Goal: Information Seeking & Learning: Learn about a topic

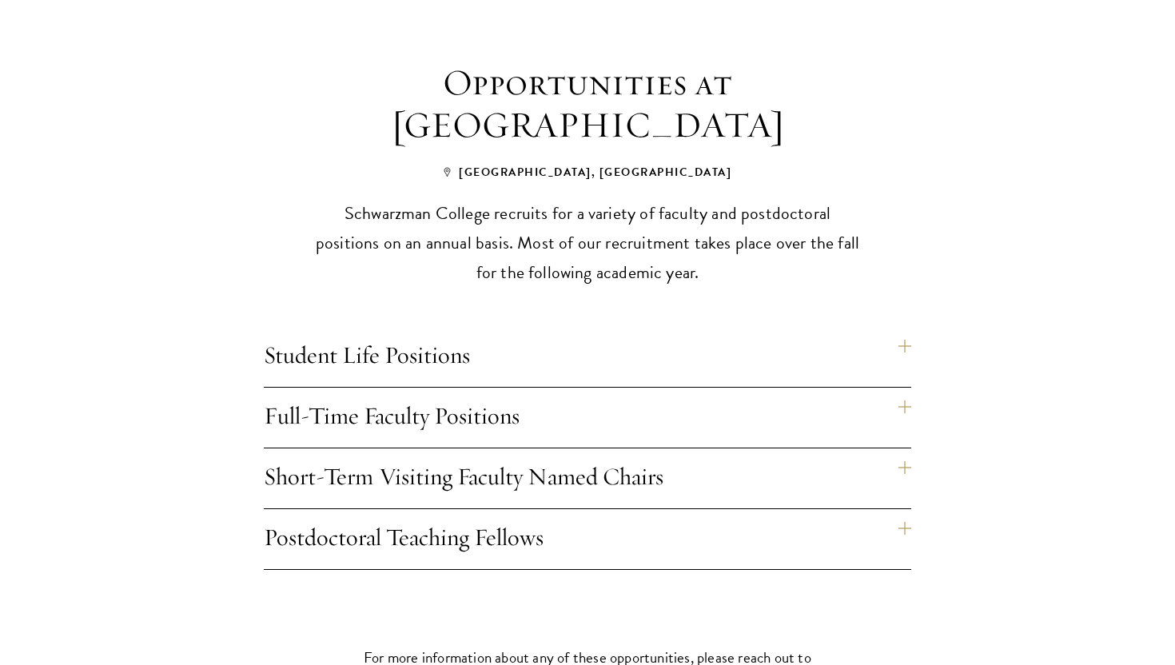
scroll to position [1263, 0]
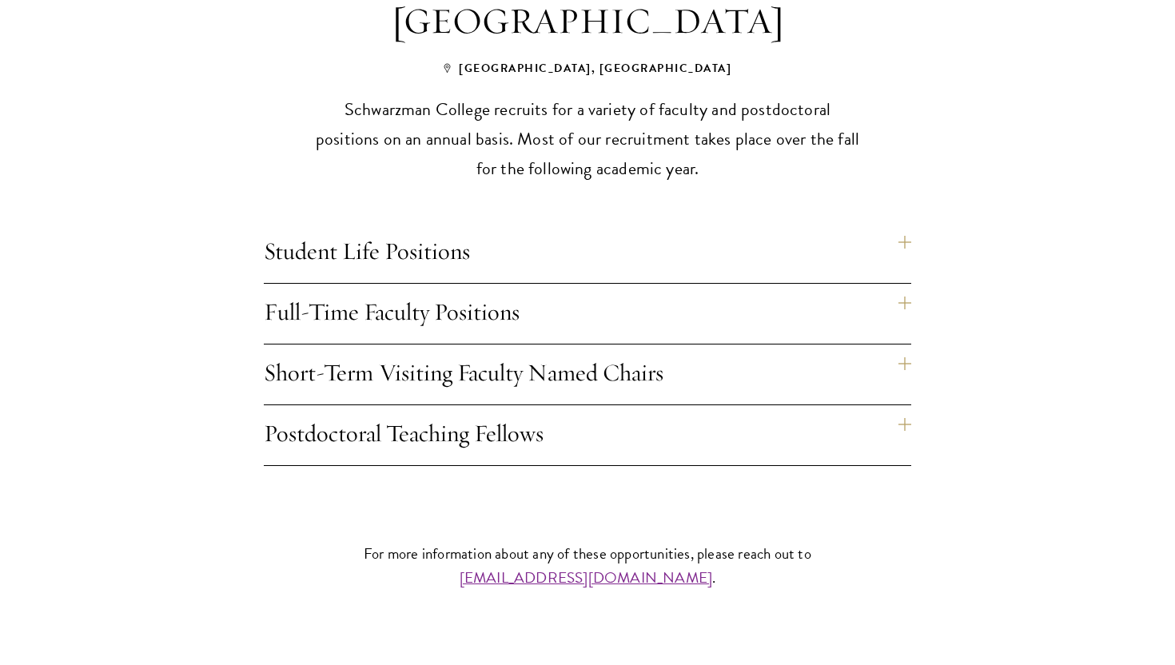
click at [773, 223] on h4 "Student Life Positions" at bounding box center [588, 253] width 648 height 60
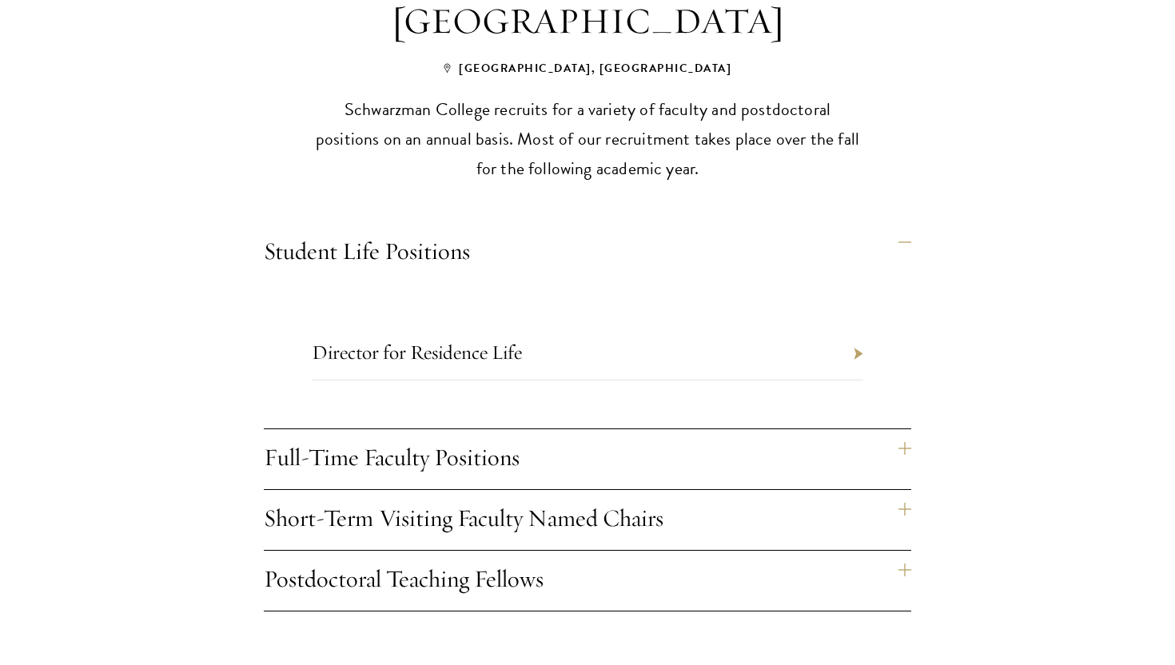
click at [899, 429] on h4 "Full-Time Faculty Positions" at bounding box center [588, 459] width 648 height 60
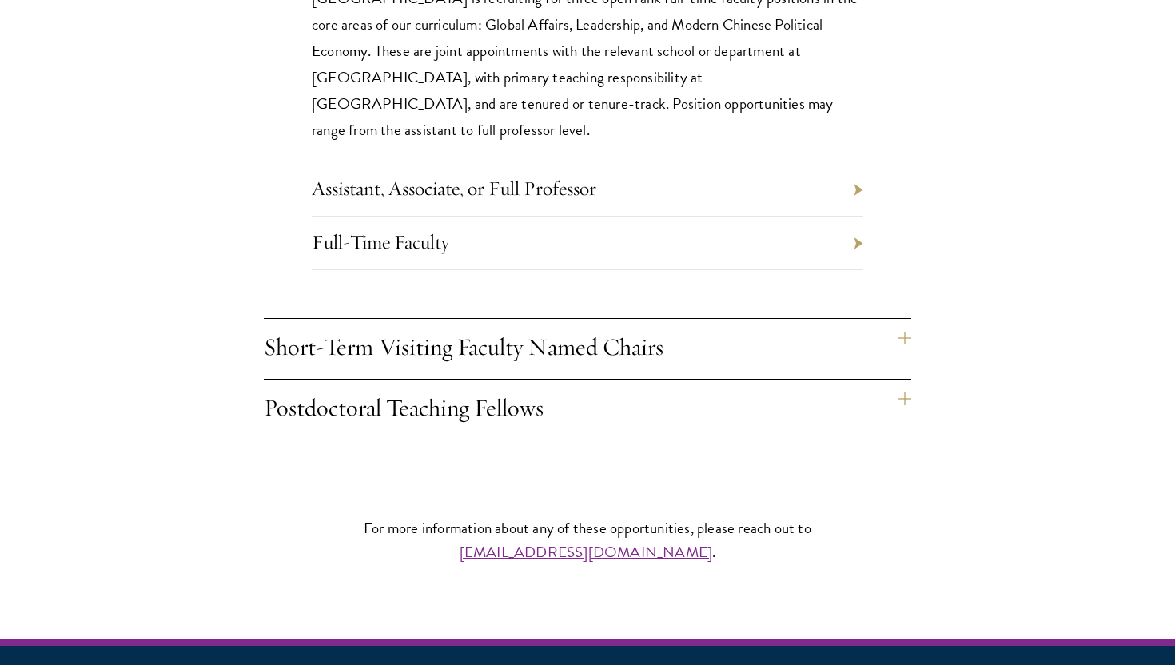
scroll to position [1659, 0]
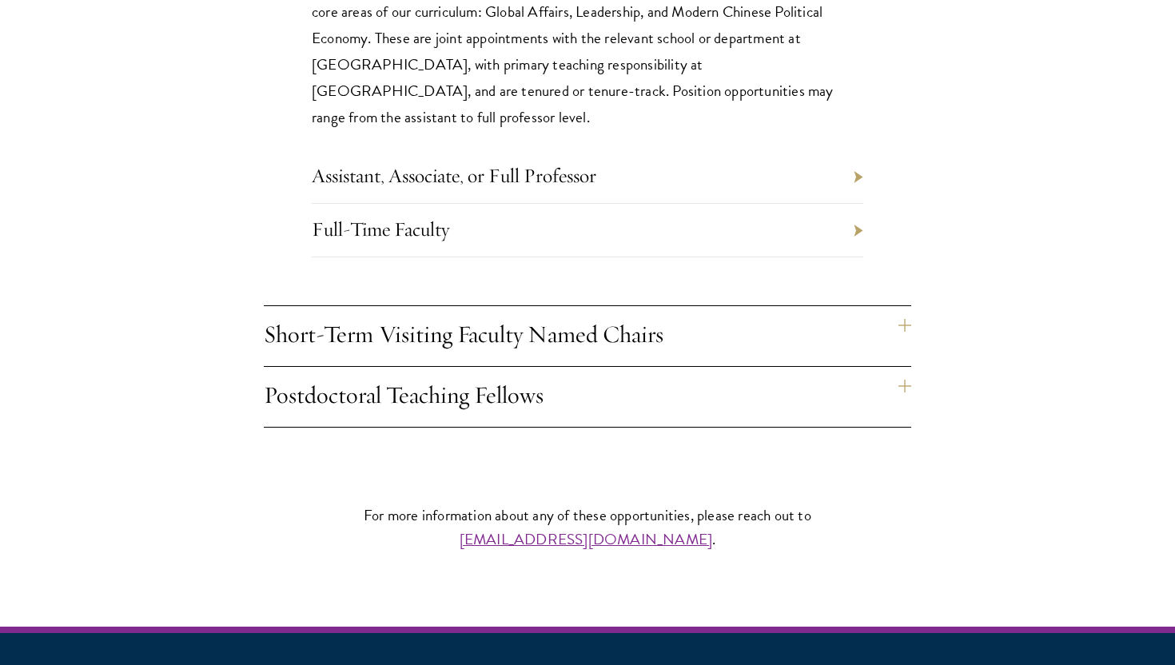
click at [906, 323] on h4 "Short-Term Visiting Faculty Named Chairs" at bounding box center [588, 336] width 648 height 60
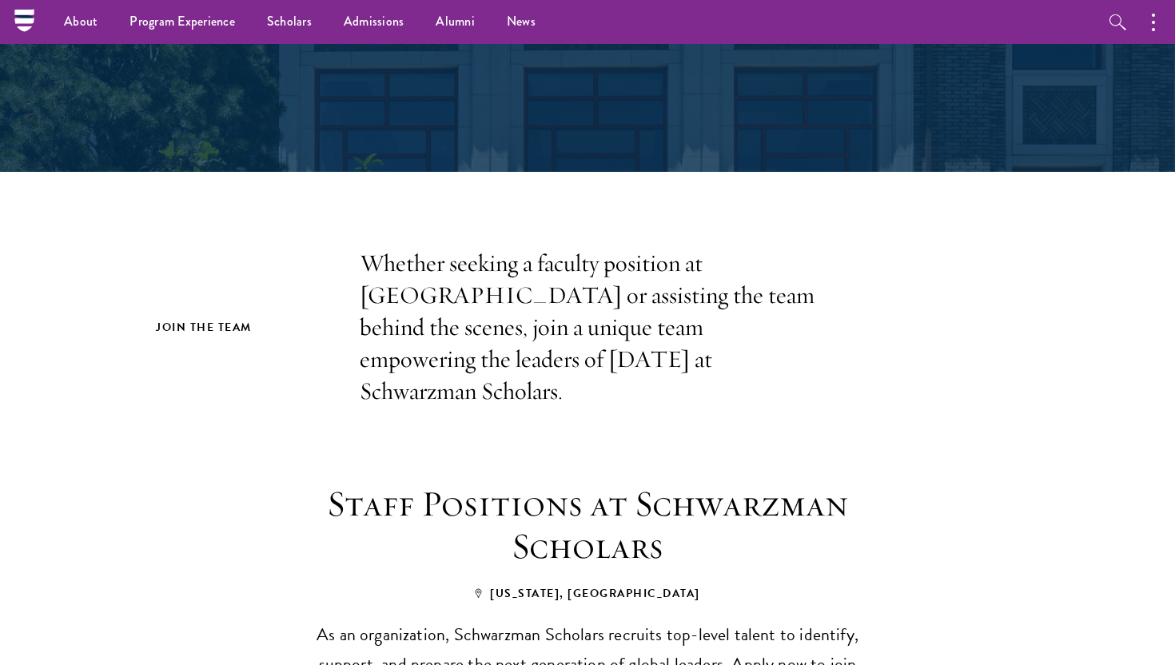
scroll to position [0, 0]
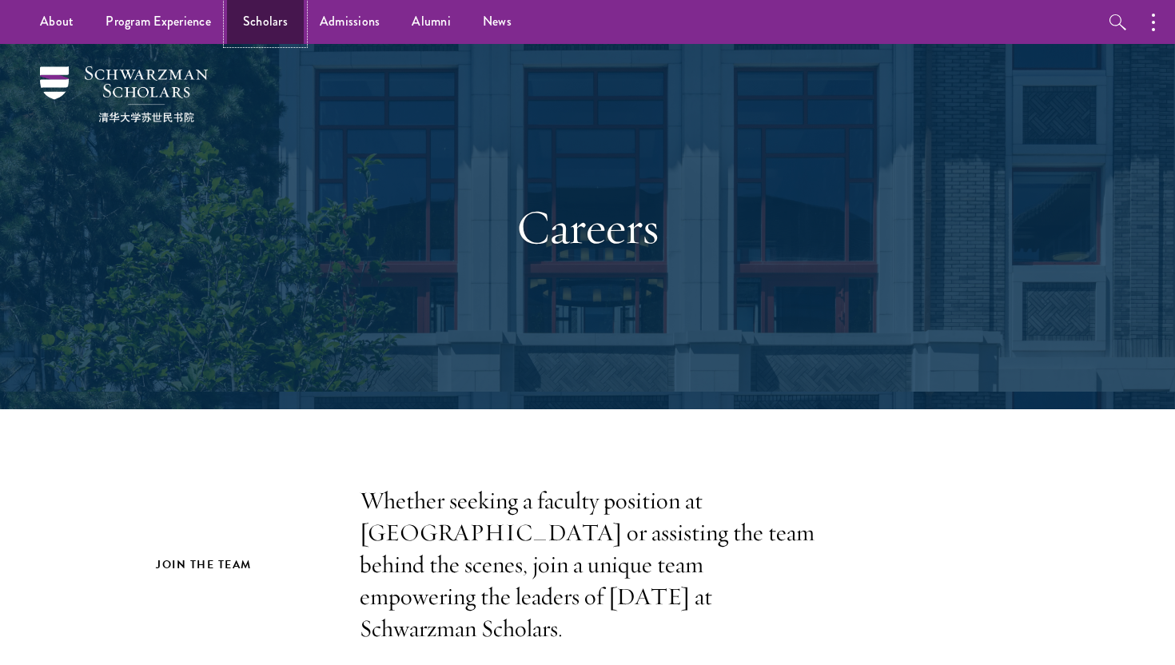
click at [273, 18] on link "Scholars" at bounding box center [265, 22] width 77 height 44
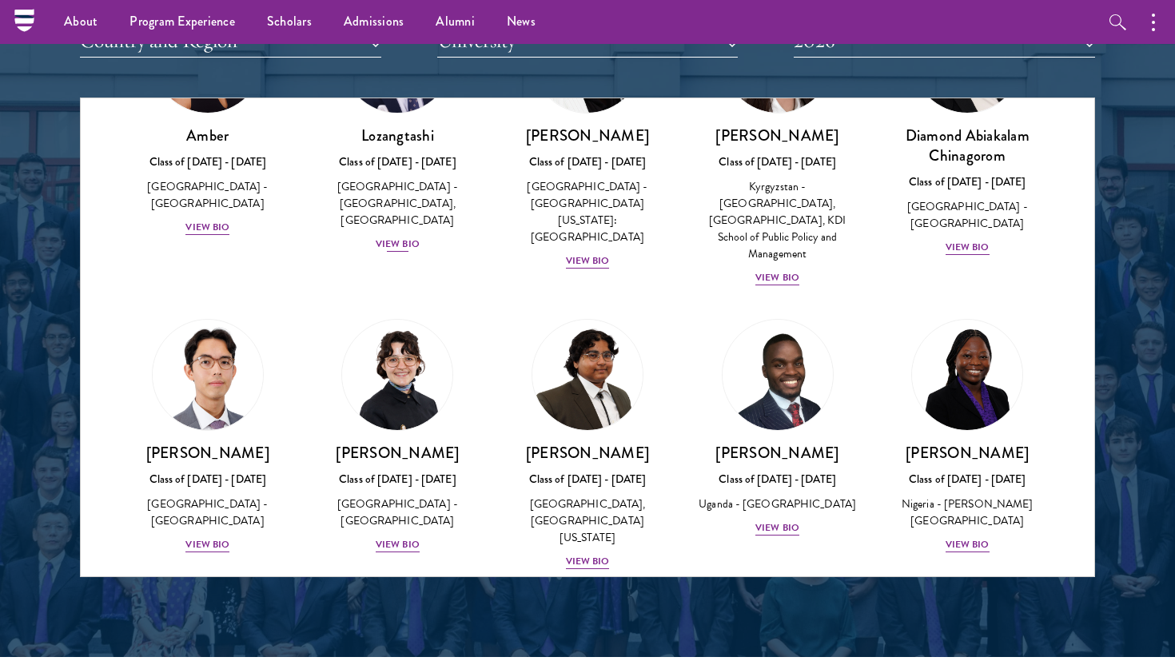
scroll to position [167, 0]
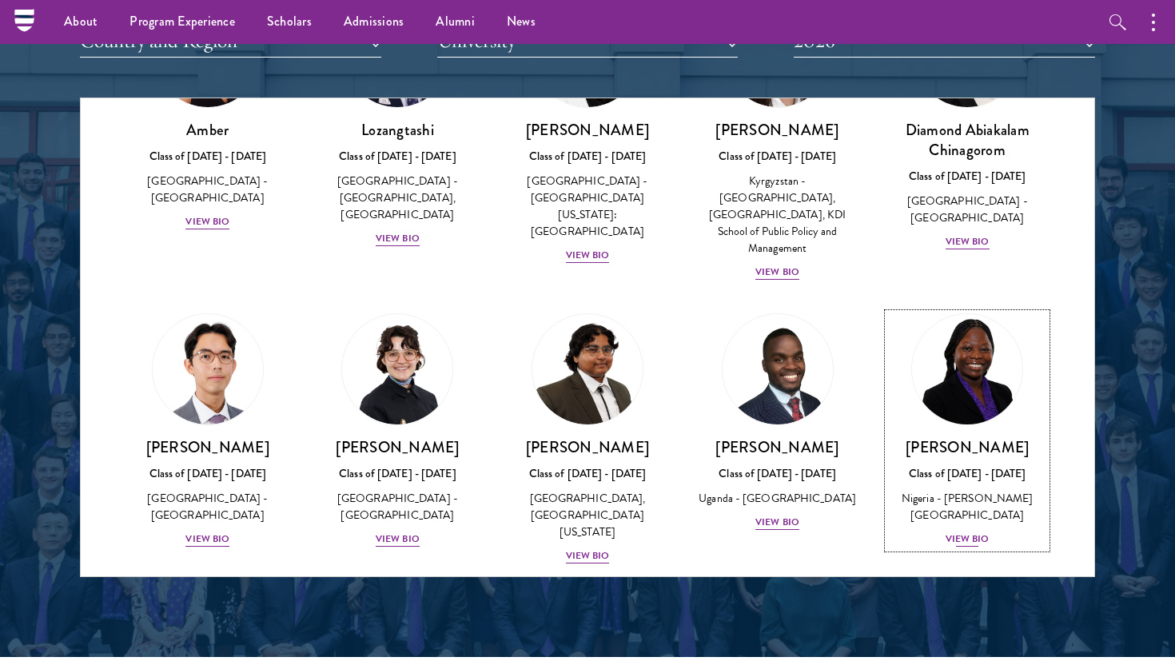
click at [948, 348] on img at bounding box center [968, 370] width 122 height 122
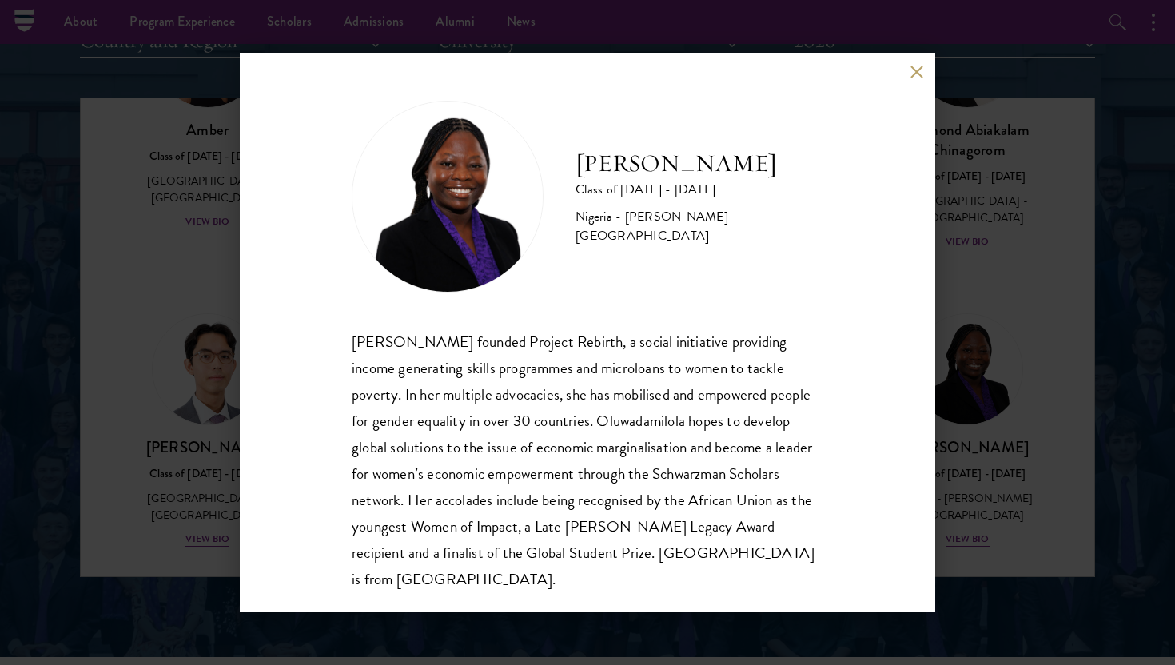
scroll to position [2, 0]
click at [921, 74] on button at bounding box center [917, 72] width 14 height 14
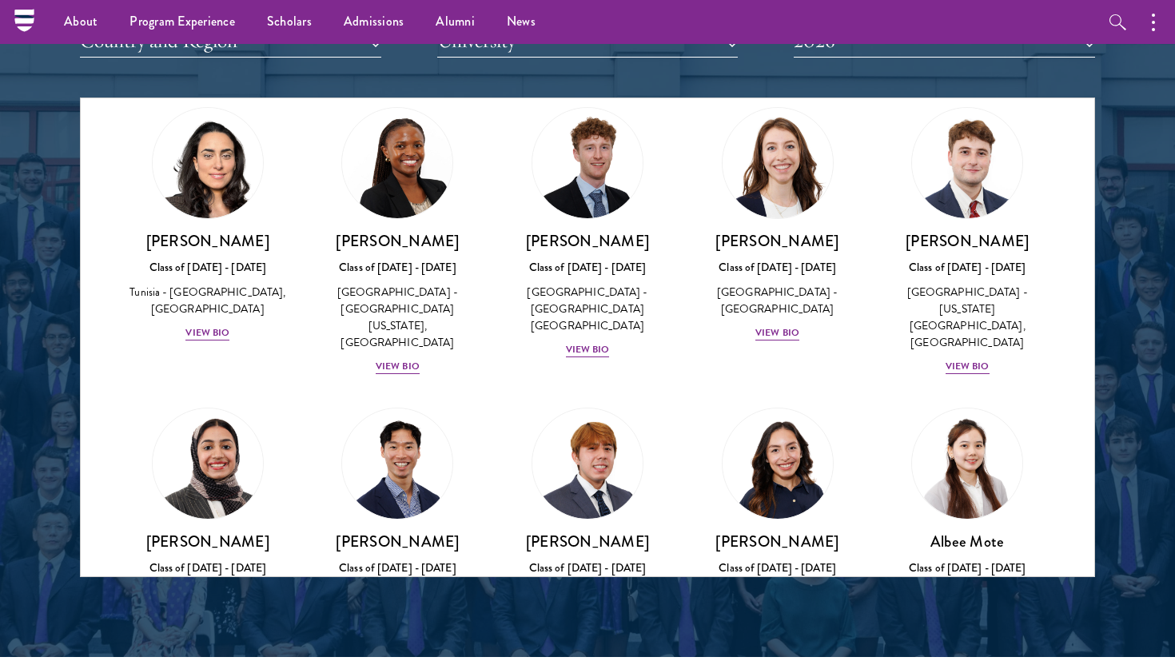
scroll to position [5204, 0]
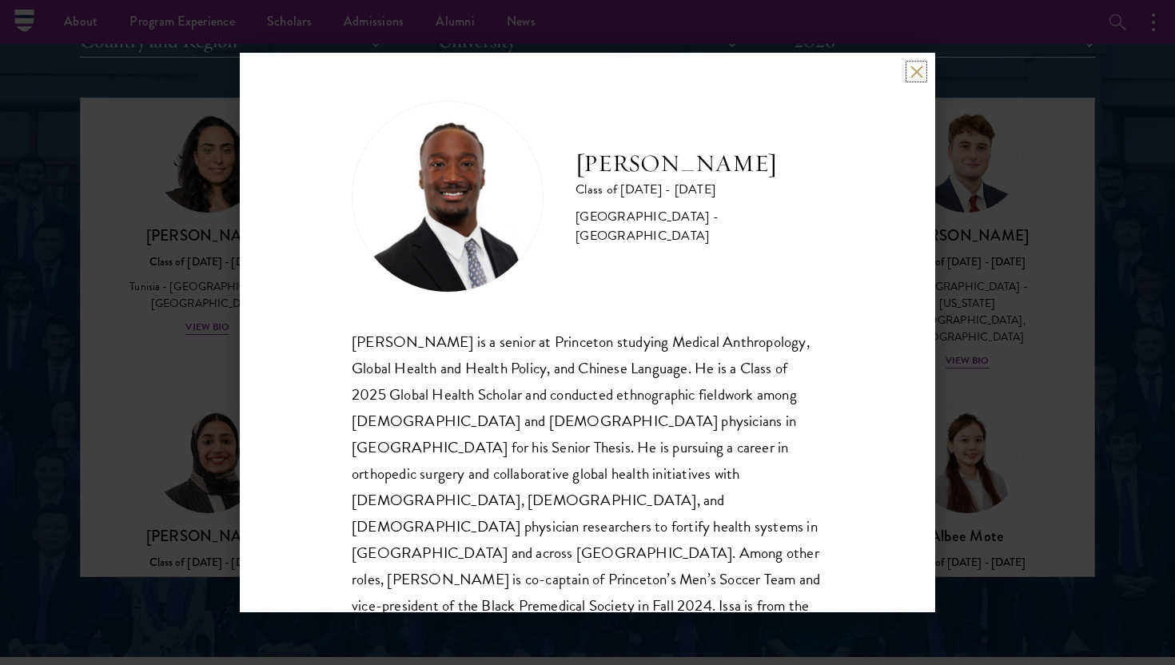
scroll to position [2, 0]
click at [913, 75] on button at bounding box center [917, 72] width 14 height 14
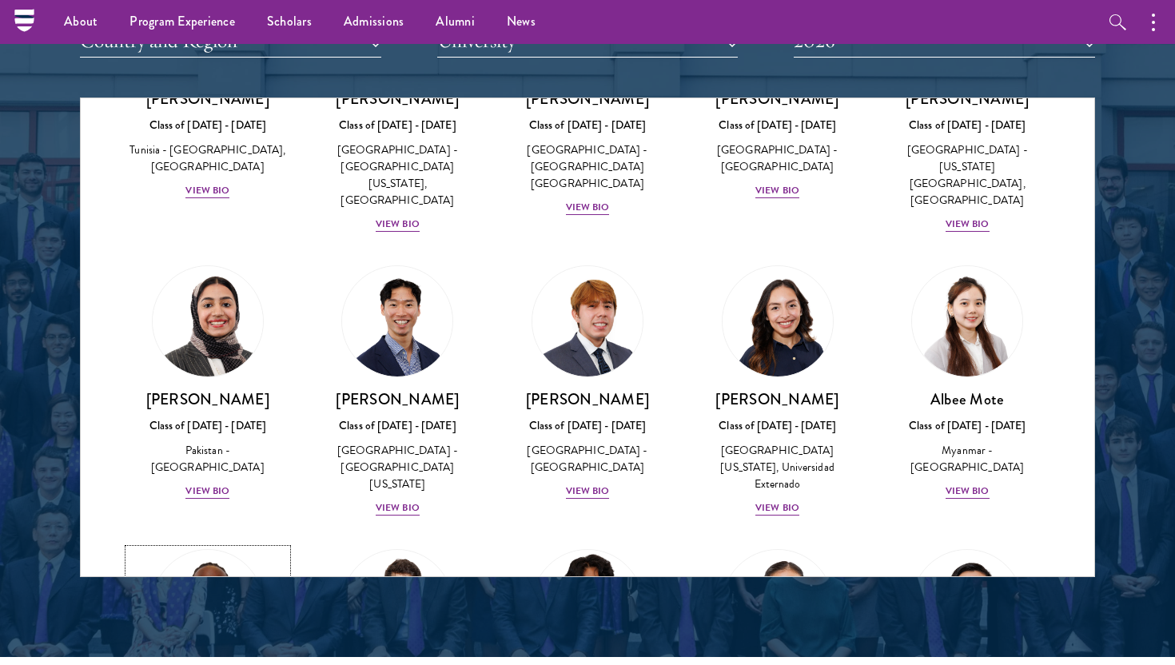
scroll to position [5582, 0]
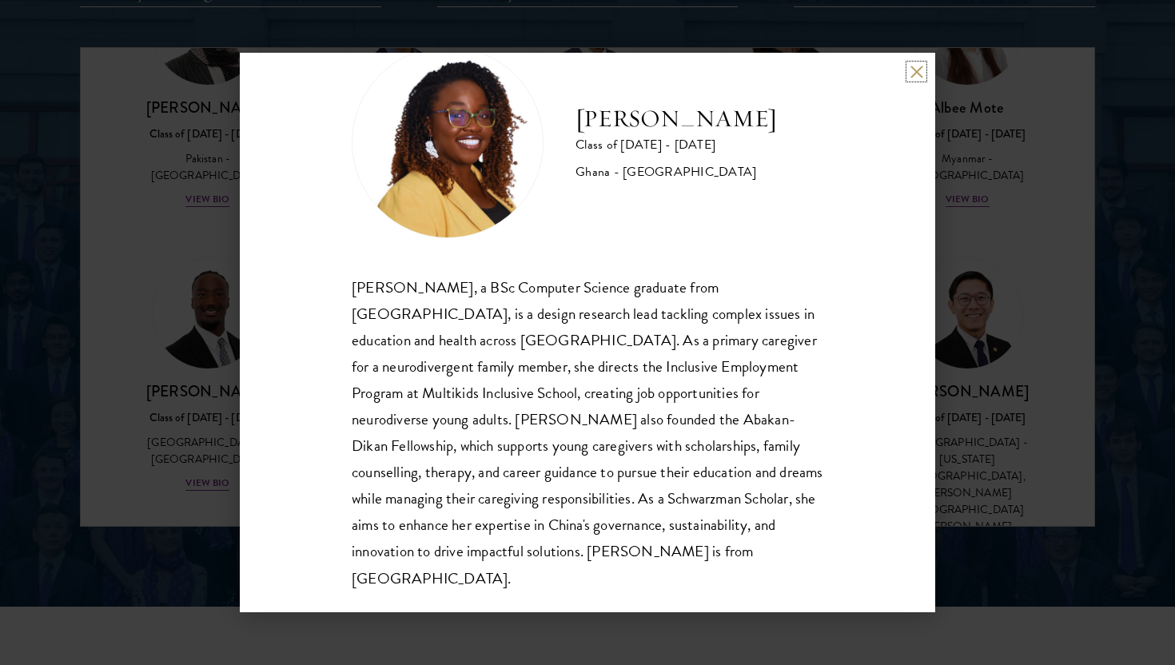
scroll to position [2099, 0]
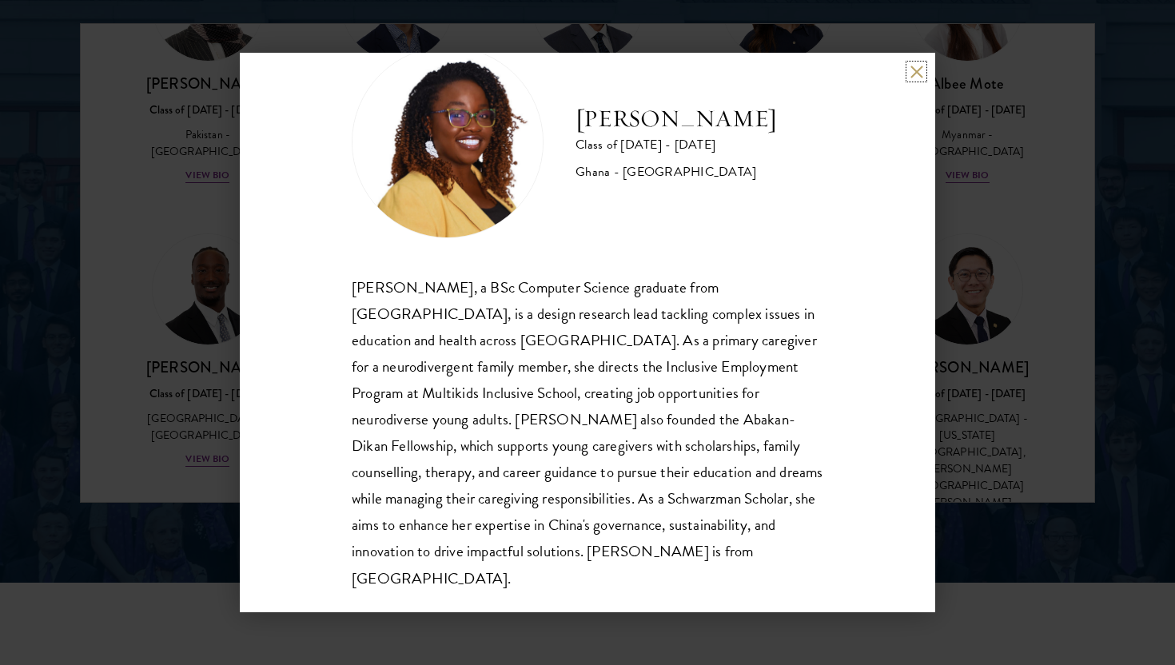
click at [919, 76] on button at bounding box center [917, 72] width 14 height 14
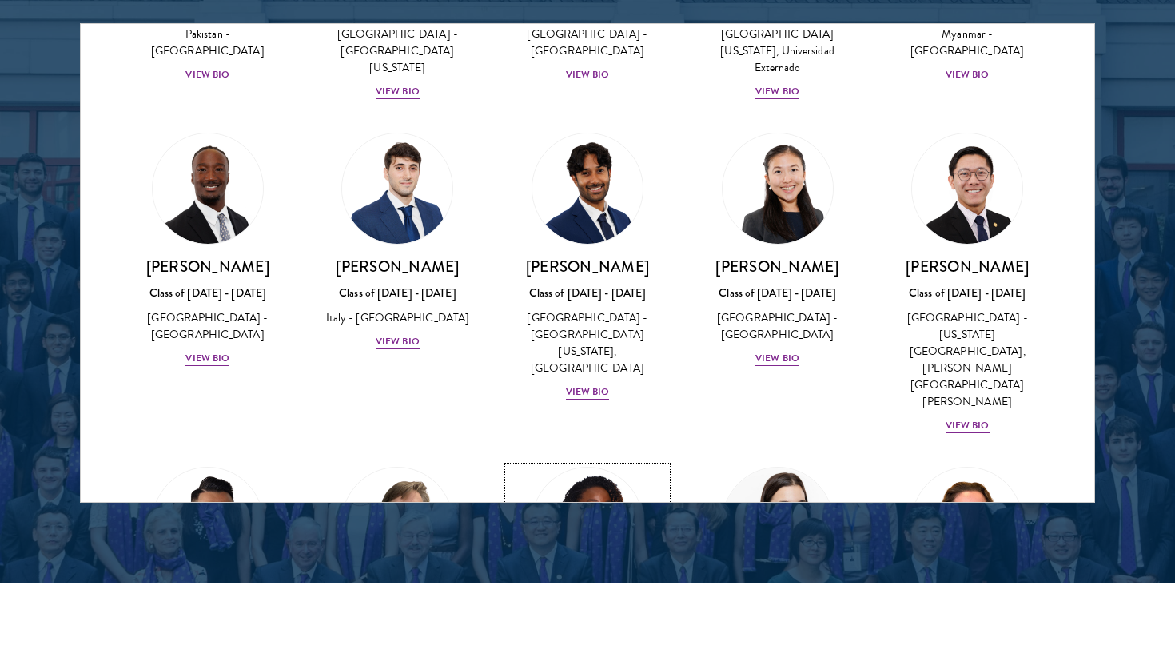
scroll to position [5777, 0]
